Goal: Information Seeking & Learning: Learn about a topic

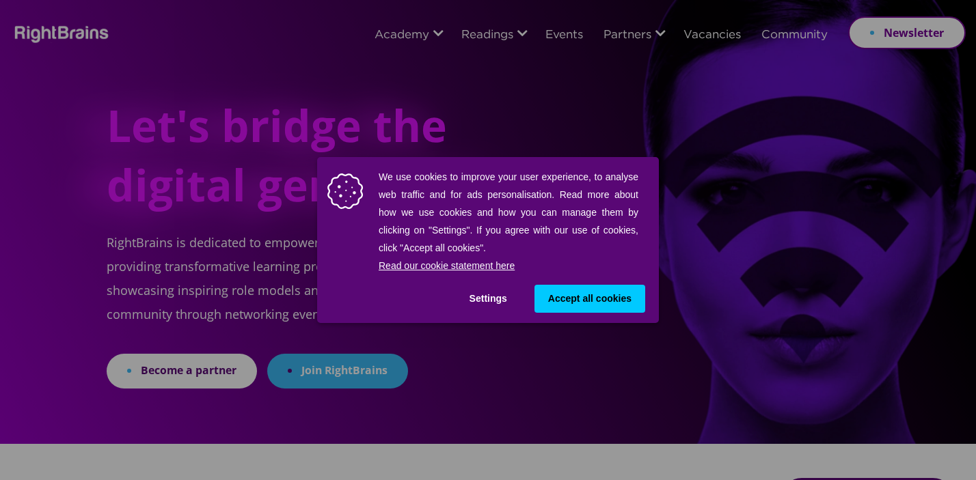
click at [493, 303] on button "Settings" at bounding box center [488, 299] width 65 height 28
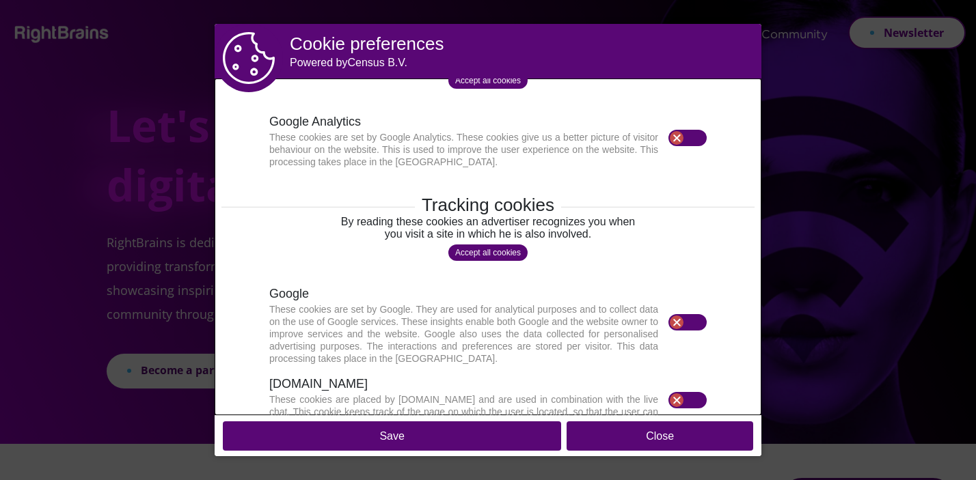
scroll to position [446, 0]
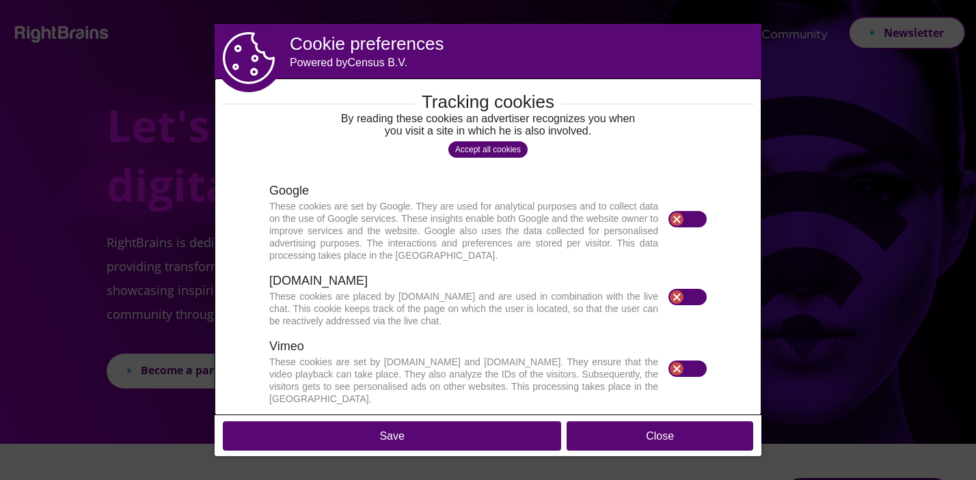
click at [546, 441] on button "Save" at bounding box center [392, 436] width 338 height 29
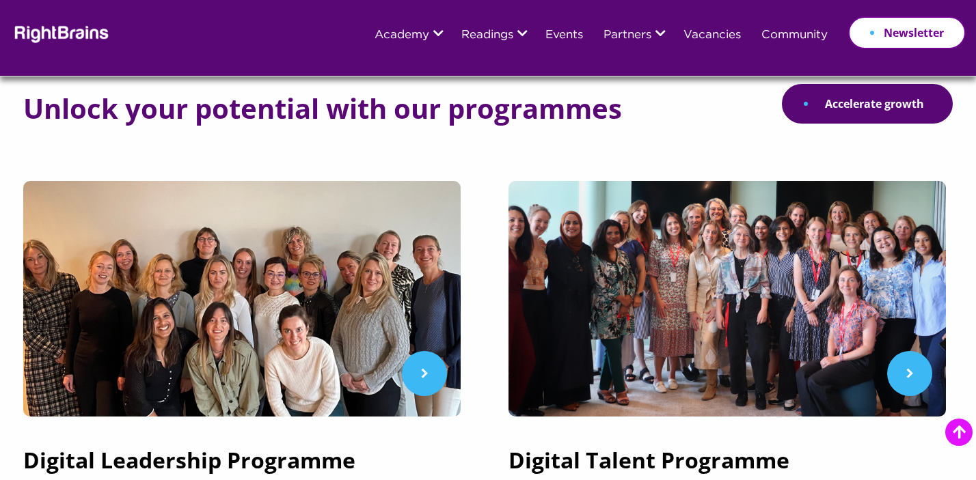
scroll to position [468, 0]
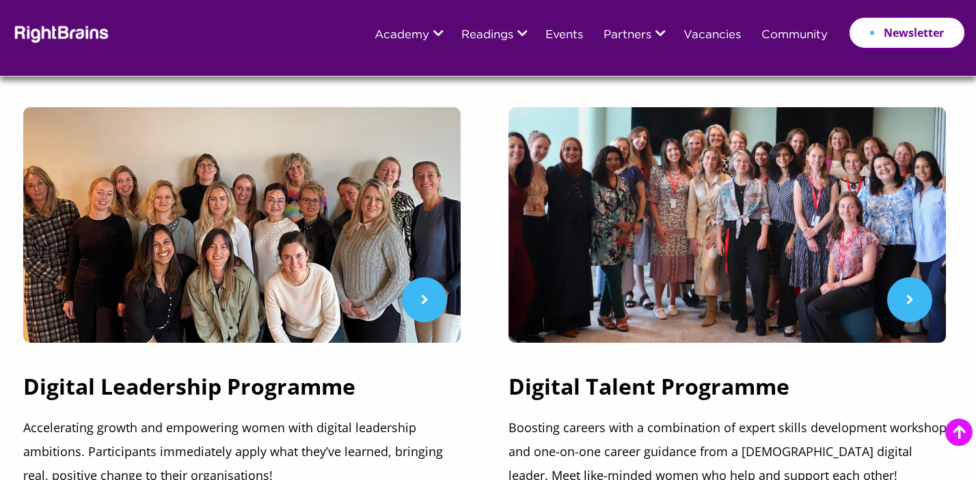
click at [546, 354] on div "Digital Talent Programme Boosting careers with a combination of expert skills d…" at bounding box center [730, 297] width 444 height 381
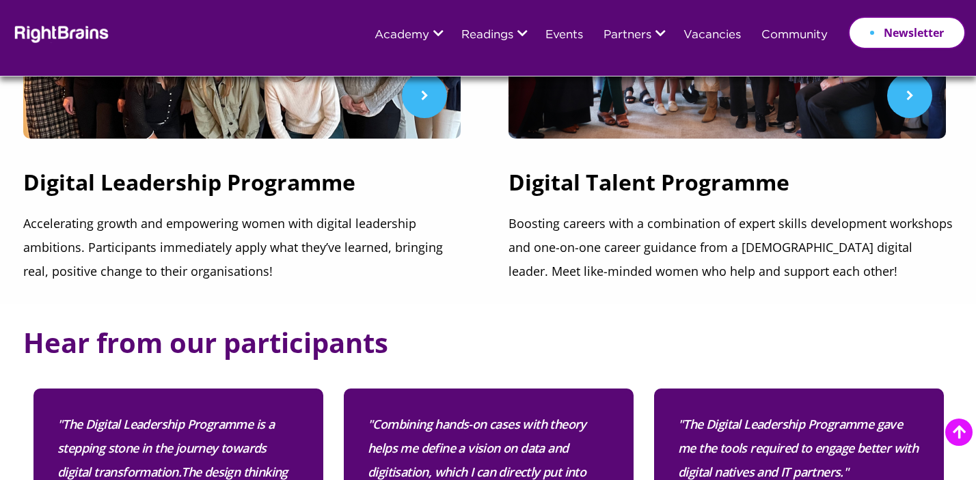
scroll to position [675, 0]
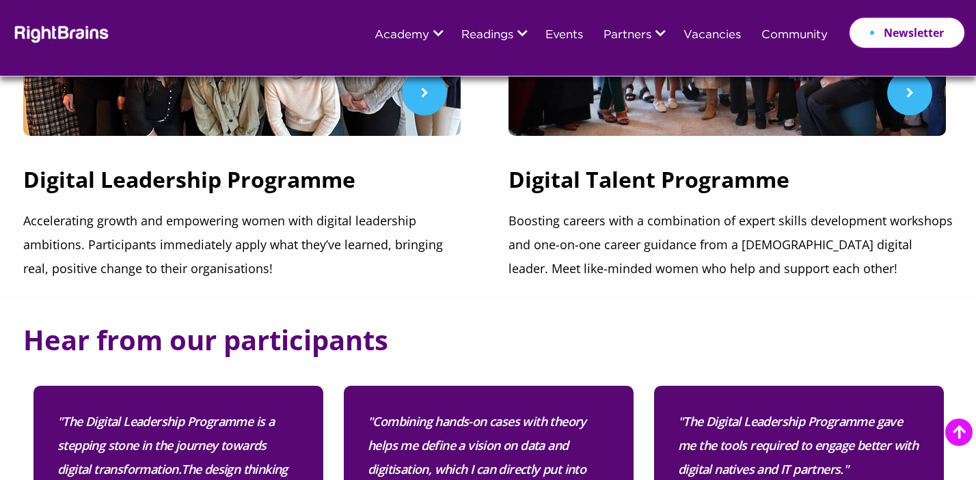
click at [685, 181] on h3 "Digital Talent Programme" at bounding box center [730, 187] width 444 height 44
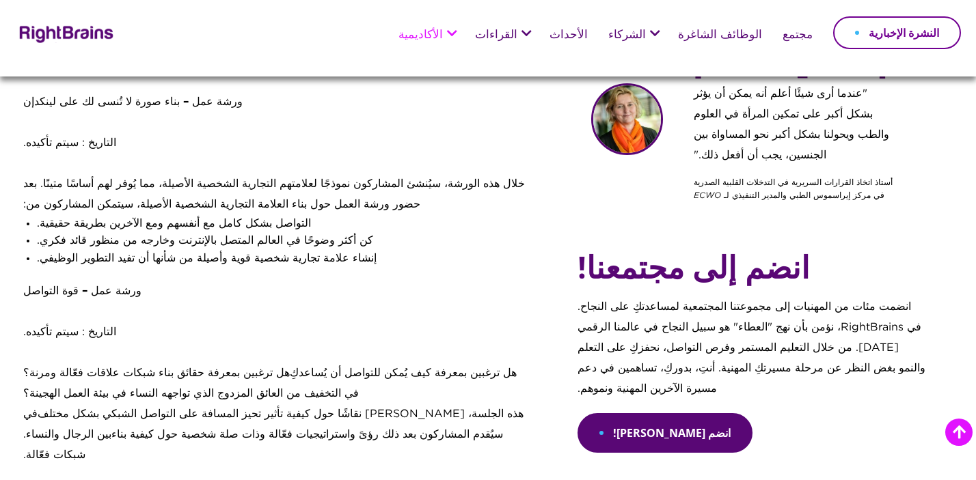
scroll to position [1346, 0]
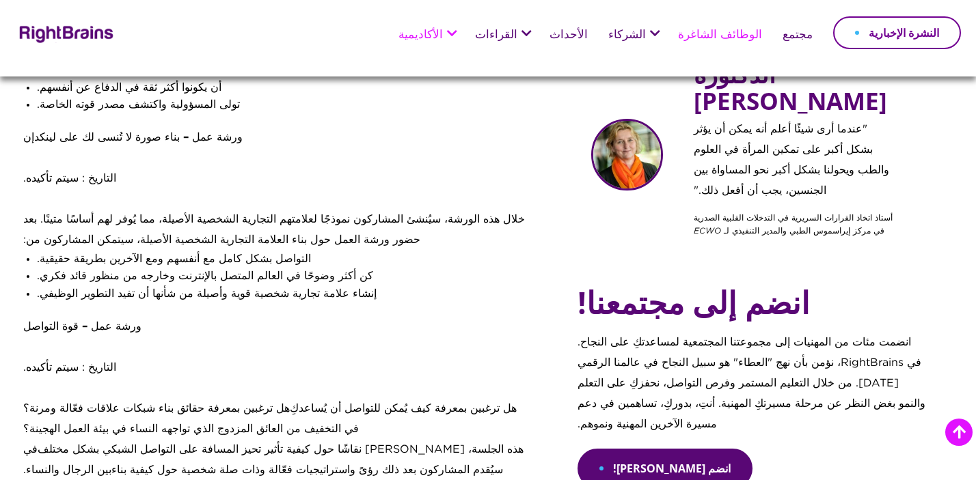
click at [715, 40] on font "الوظائف الشاغرة" at bounding box center [720, 35] width 84 height 10
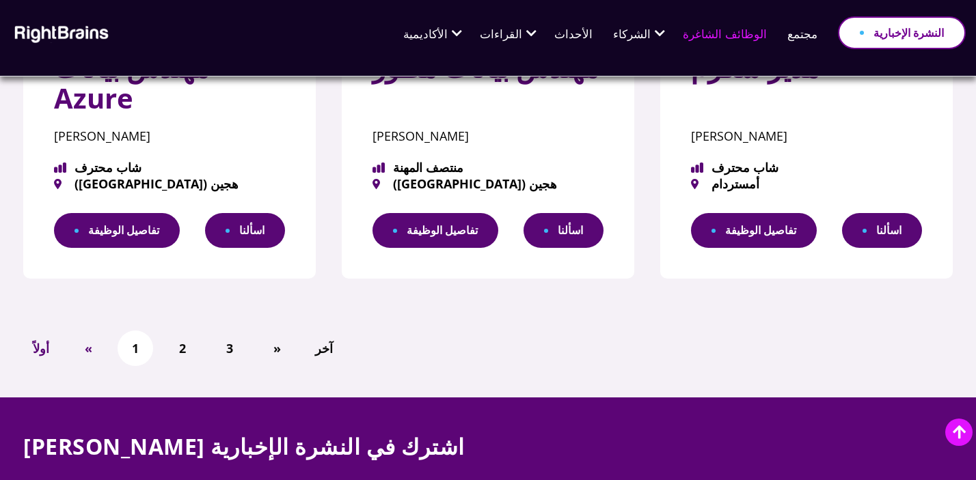
scroll to position [918, 0]
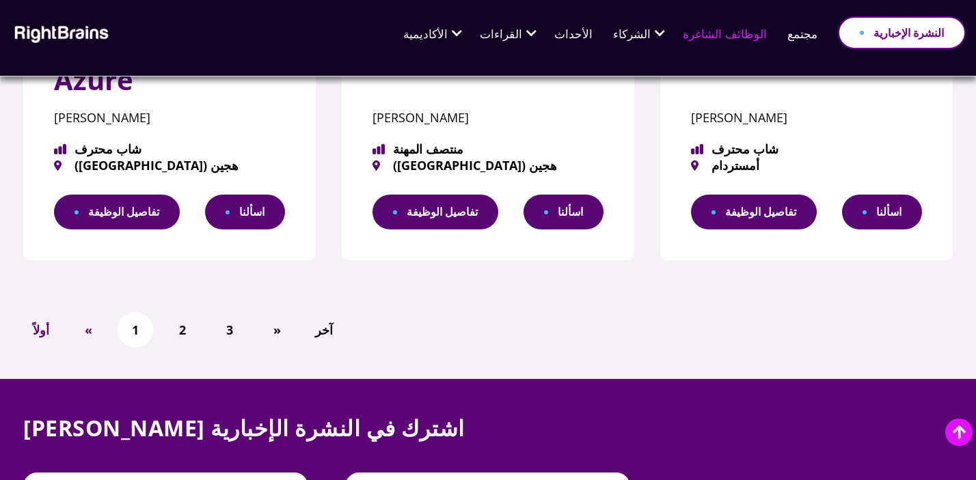
click at [158, 208] on link "تفاصيل الوظيفة" at bounding box center [117, 212] width 126 height 35
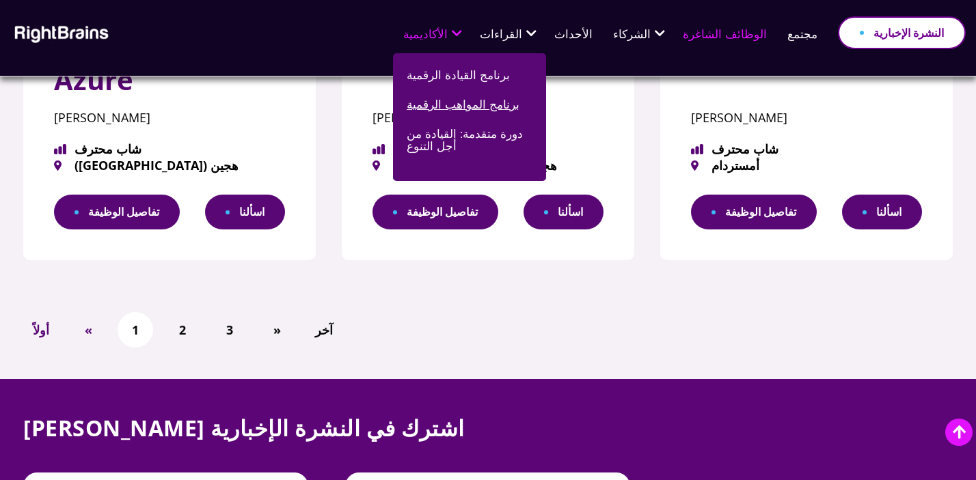
click at [488, 112] on link "برنامج المواهب الرقمية" at bounding box center [463, 110] width 113 height 29
